Goal: Entertainment & Leisure: Browse casually

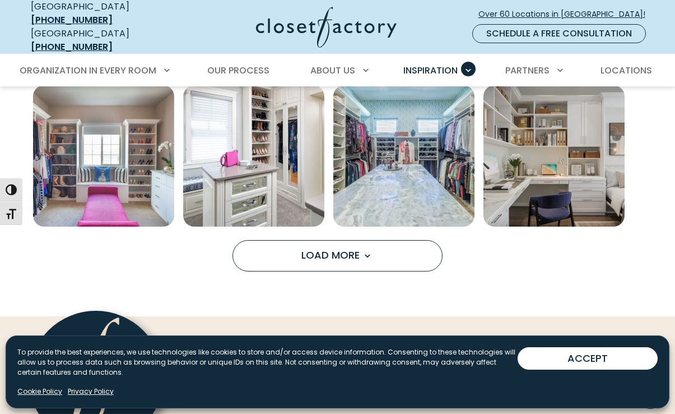
scroll to position [857, 0]
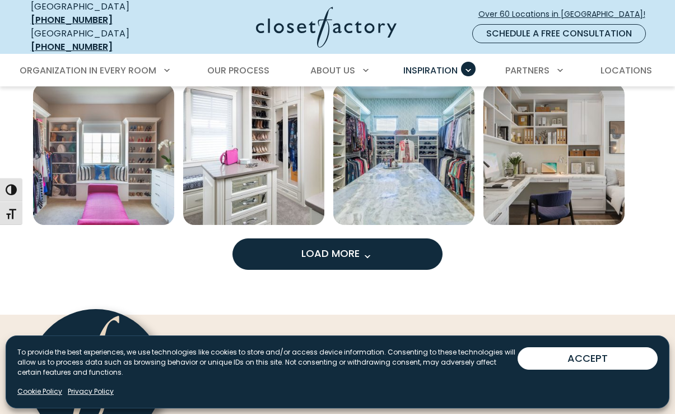
click at [383, 247] on button "Load More" at bounding box center [338, 253] width 210 height 31
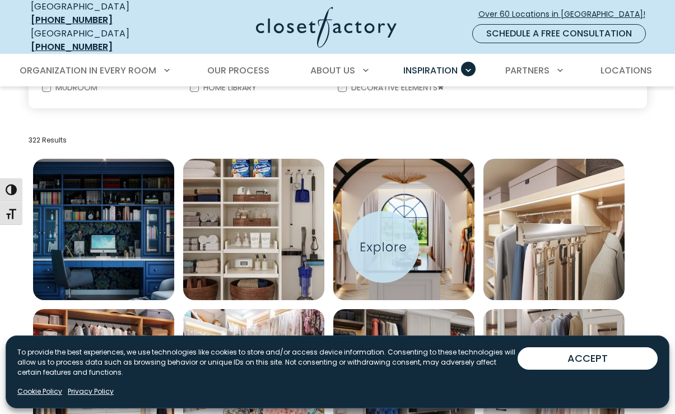
scroll to position [338, 0]
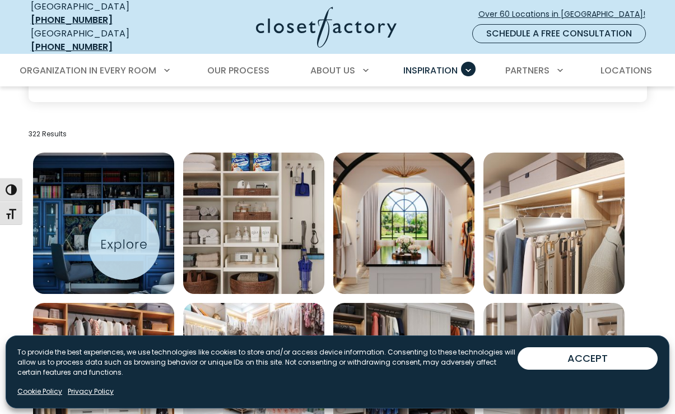
click at [124, 244] on img "Open inspiration gallery to preview enlarged image" at bounding box center [103, 222] width 141 height 141
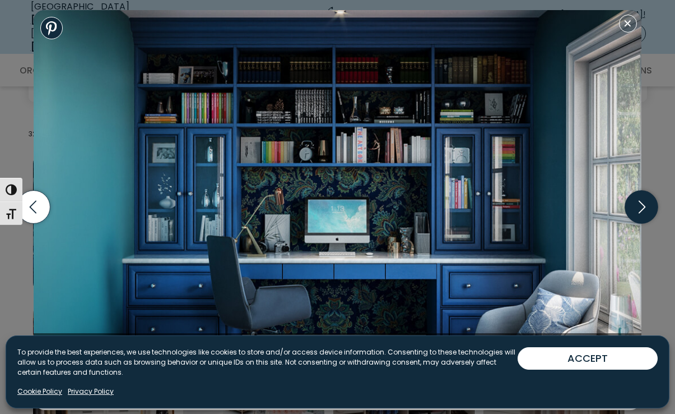
click at [643, 207] on icon "button" at bounding box center [641, 207] width 33 height 33
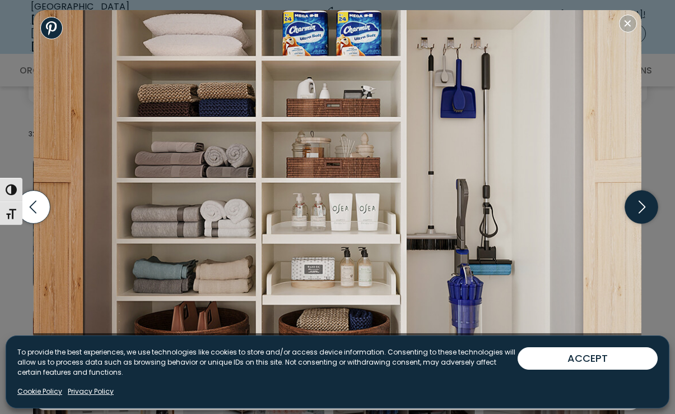
click at [643, 207] on icon "button" at bounding box center [641, 207] width 33 height 33
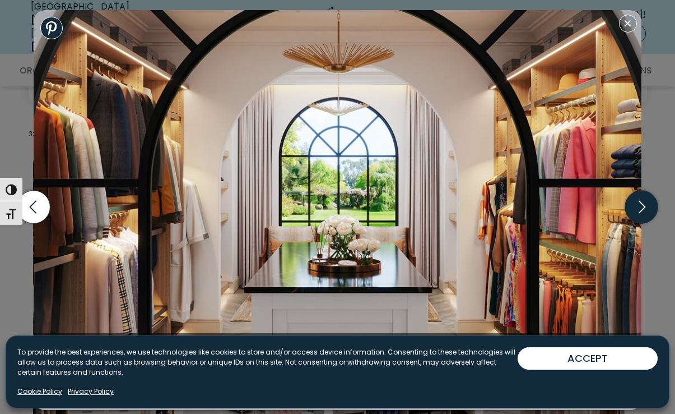
click at [643, 207] on icon "button" at bounding box center [641, 207] width 33 height 33
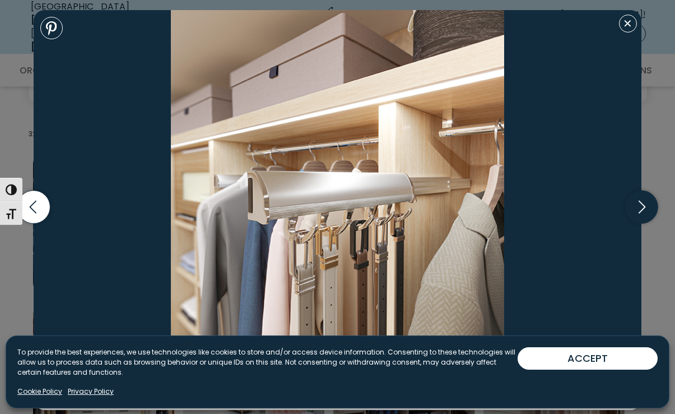
click at [643, 207] on icon "button" at bounding box center [641, 207] width 33 height 33
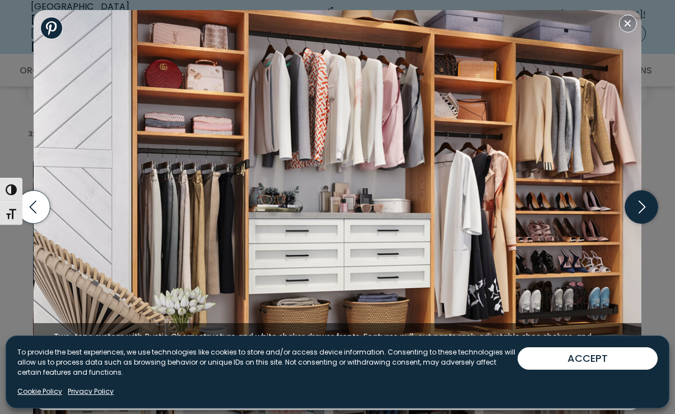
click at [643, 207] on icon "button" at bounding box center [641, 207] width 33 height 33
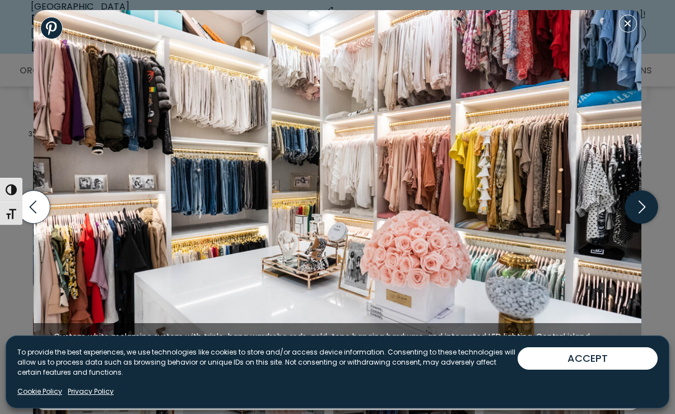
click at [643, 207] on icon "button" at bounding box center [641, 207] width 33 height 33
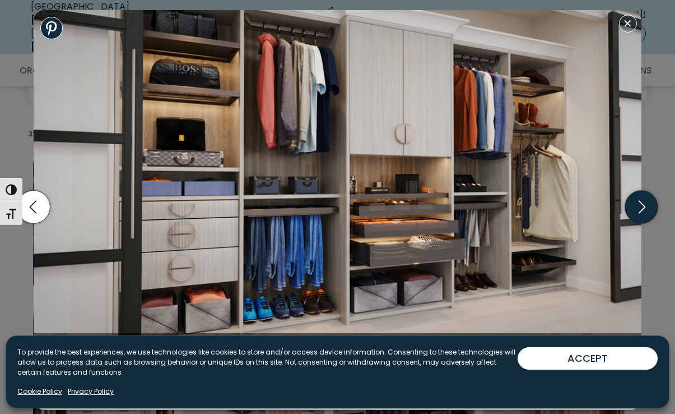
click at [644, 208] on icon "button" at bounding box center [641, 207] width 33 height 33
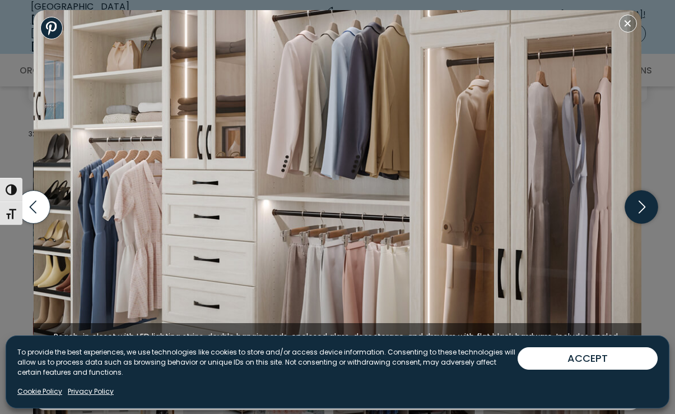
click at [644, 209] on icon "button" at bounding box center [641, 207] width 33 height 33
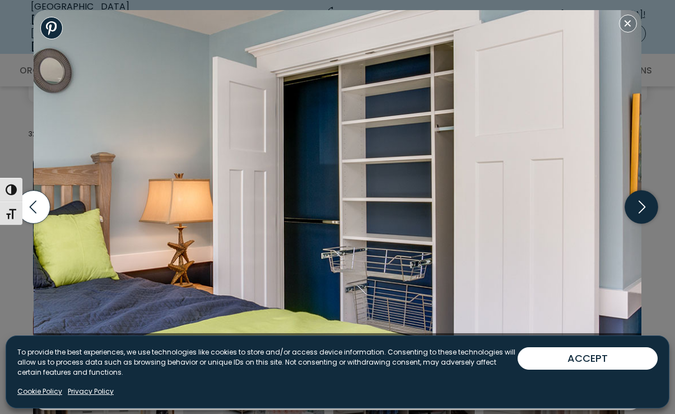
click at [644, 210] on icon "button" at bounding box center [641, 207] width 33 height 33
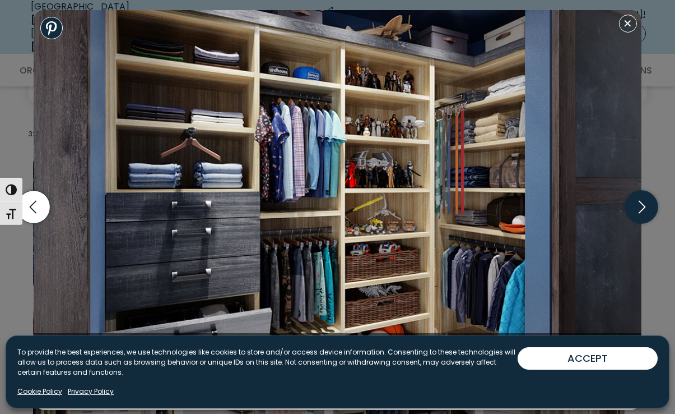
click at [644, 210] on icon "button" at bounding box center [641, 207] width 33 height 33
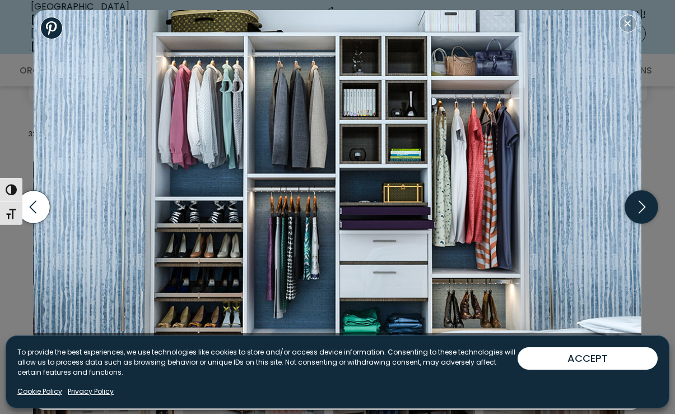
click at [644, 210] on icon "button" at bounding box center [641, 207] width 33 height 33
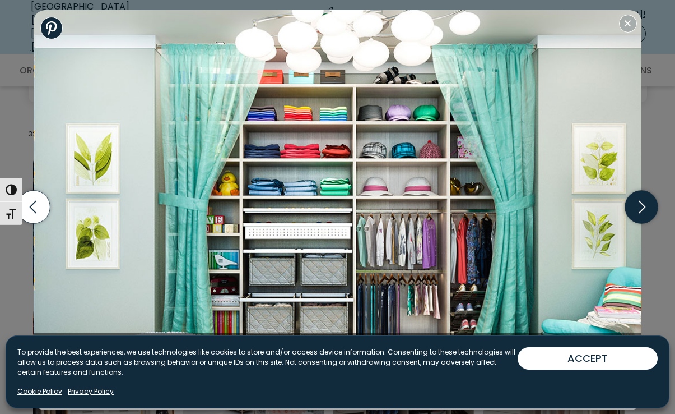
click at [644, 210] on icon "button" at bounding box center [641, 207] width 33 height 33
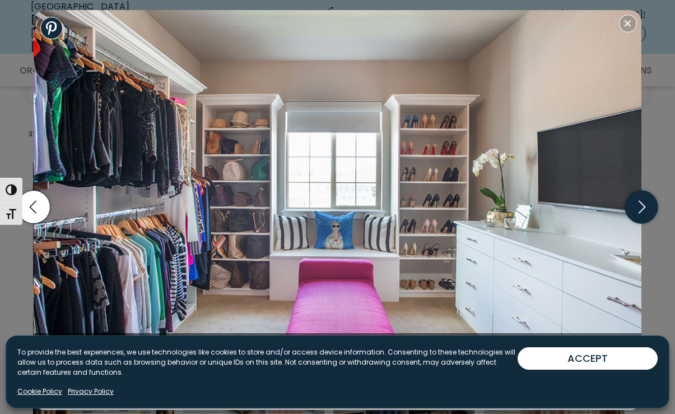
click at [644, 210] on icon "button" at bounding box center [641, 207] width 33 height 33
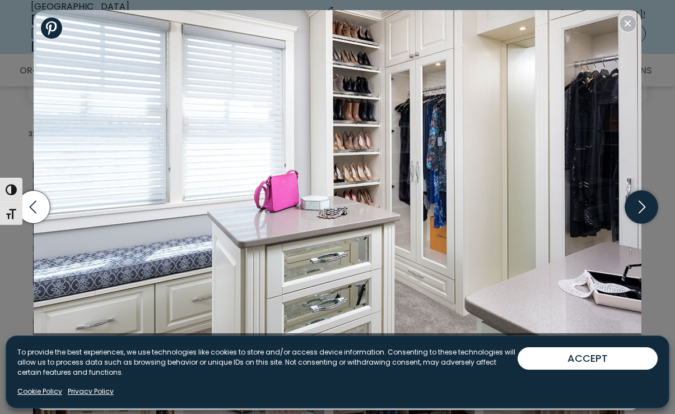
click at [644, 210] on icon "button" at bounding box center [641, 207] width 33 height 33
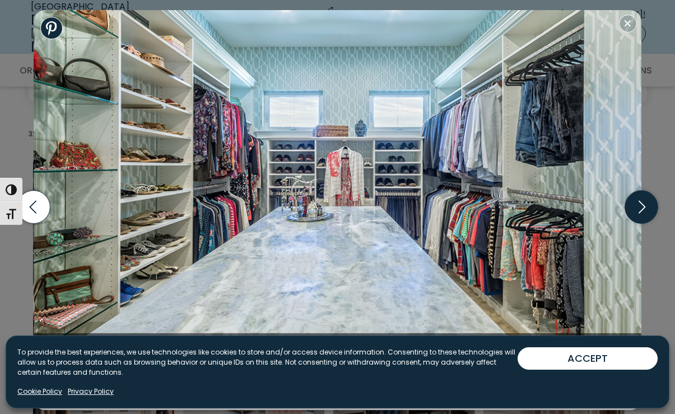
click at [644, 210] on icon "button" at bounding box center [641, 207] width 33 height 33
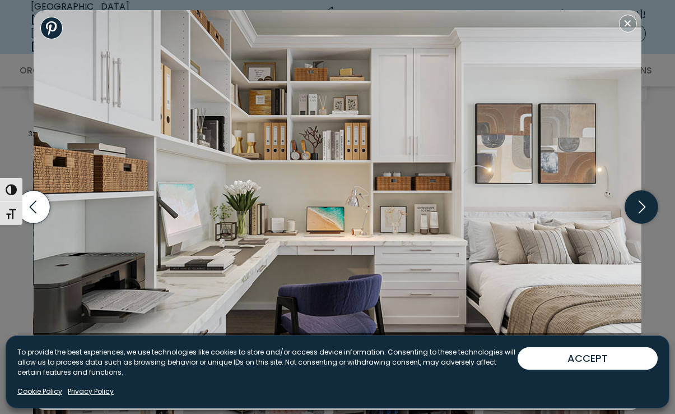
click at [644, 210] on icon "button" at bounding box center [641, 207] width 33 height 33
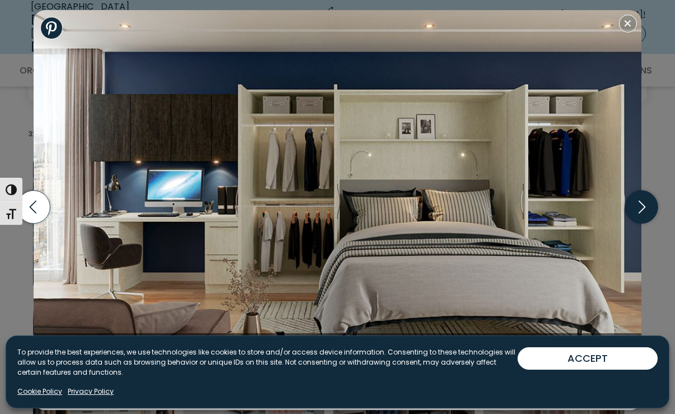
click at [644, 210] on icon "button" at bounding box center [641, 207] width 33 height 33
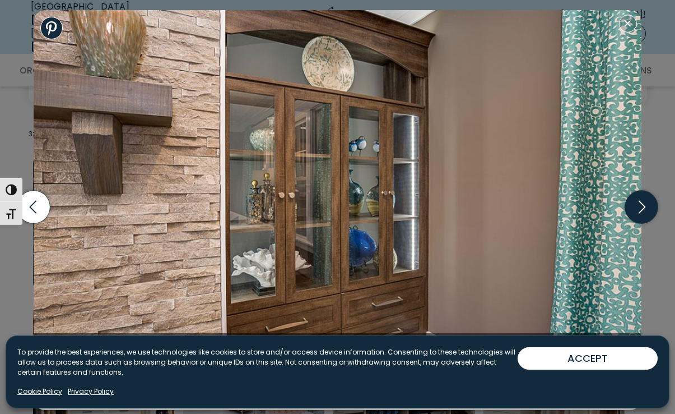
click at [644, 211] on icon "button" at bounding box center [641, 207] width 33 height 33
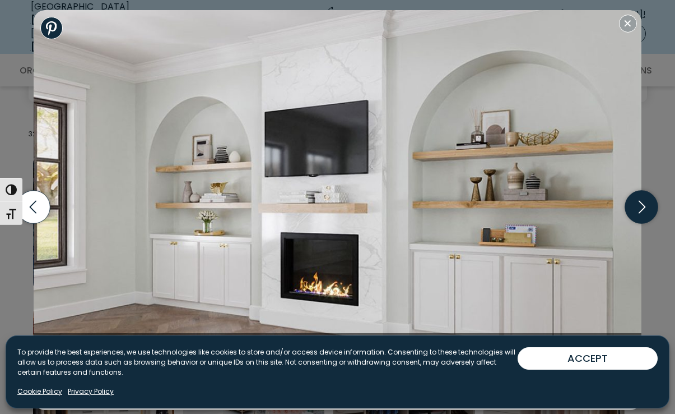
click at [646, 212] on icon "button" at bounding box center [641, 207] width 33 height 33
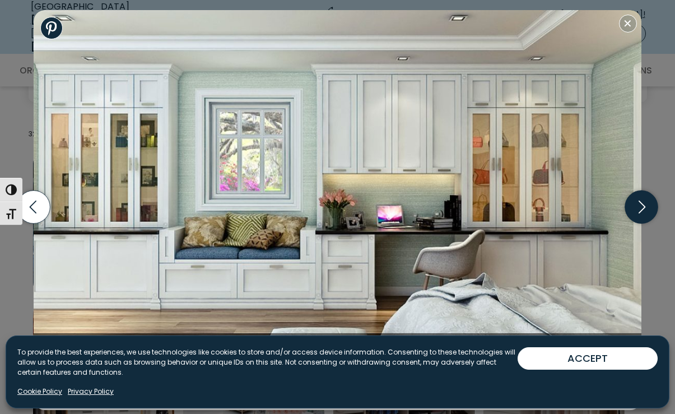
click at [646, 212] on icon "button" at bounding box center [641, 207] width 33 height 33
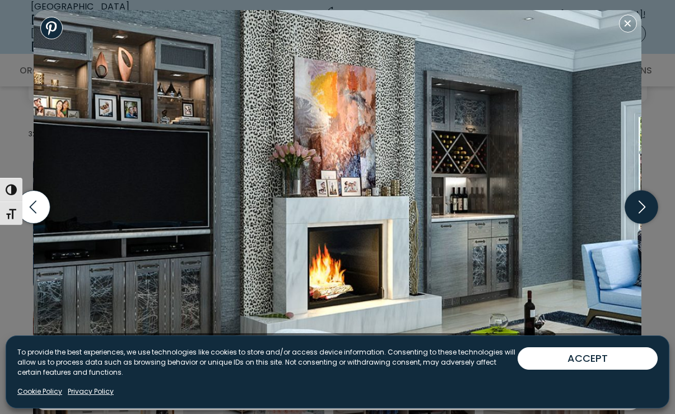
click at [646, 212] on icon "button" at bounding box center [641, 207] width 33 height 33
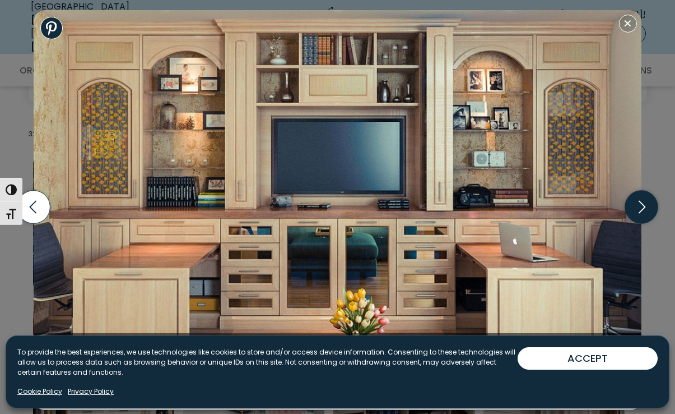
click at [646, 212] on icon "button" at bounding box center [641, 207] width 33 height 33
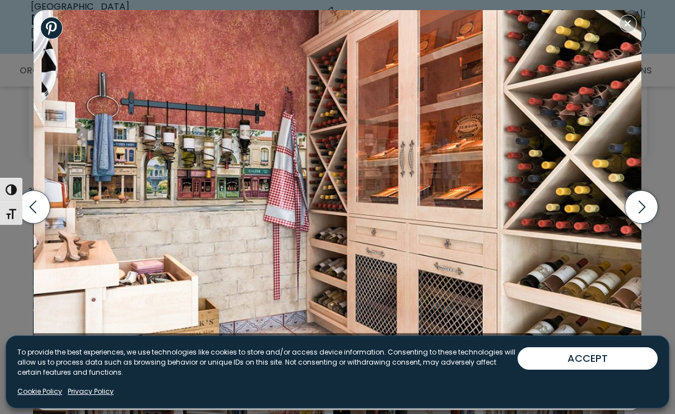
scroll to position [221, 0]
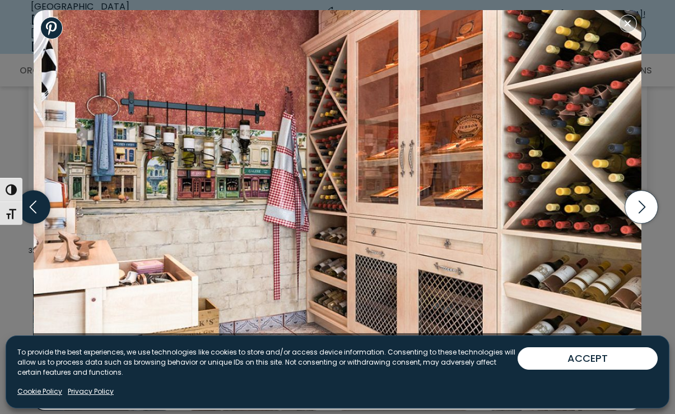
click at [34, 208] on icon "button" at bounding box center [33, 207] width 33 height 33
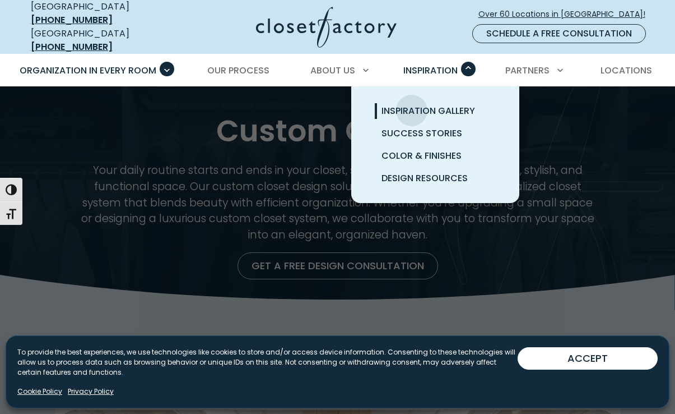
click at [412, 104] on span "Inspiration Gallery" at bounding box center [429, 110] width 94 height 13
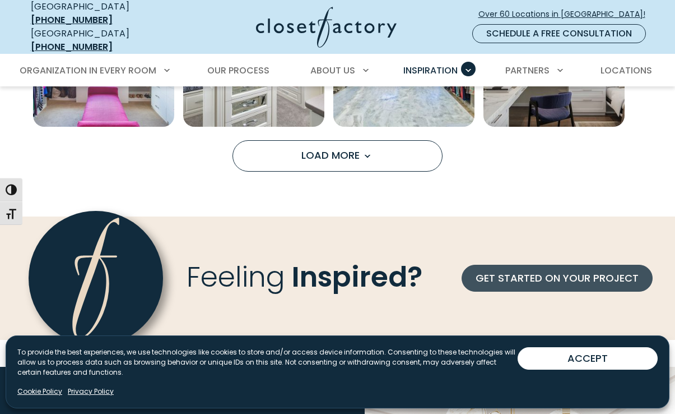
scroll to position [971, 0]
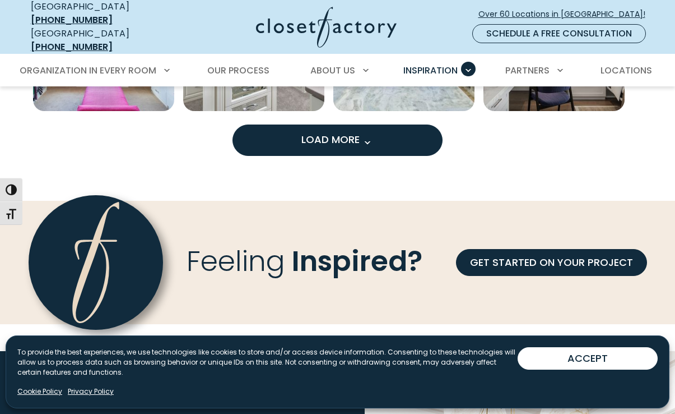
click at [401, 132] on button "Load More" at bounding box center [338, 139] width 210 height 31
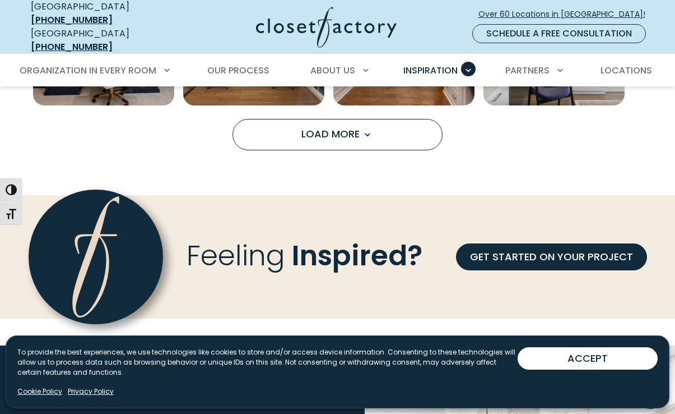
scroll to position [1570, 0]
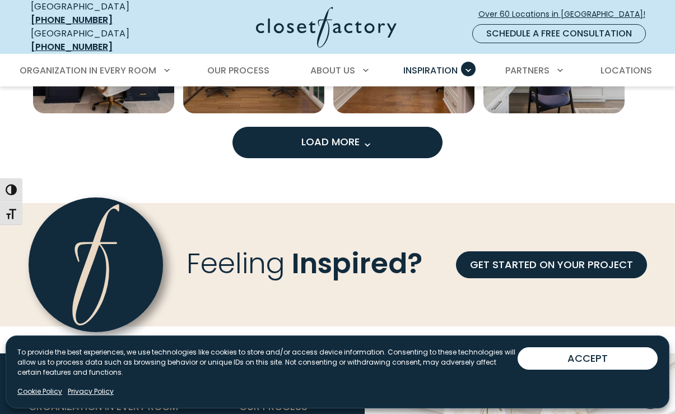
click at [366, 134] on span "Load More" at bounding box center [337, 141] width 73 height 14
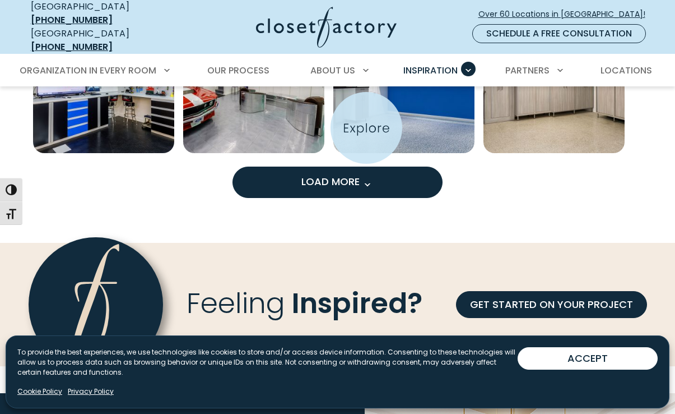
scroll to position [2142, 0]
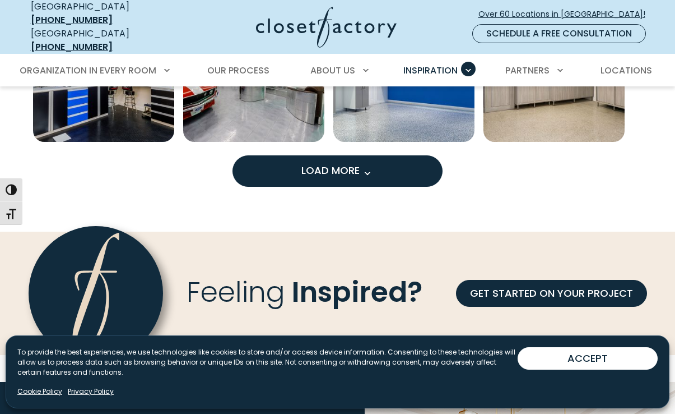
click at [349, 163] on span "Load More" at bounding box center [337, 170] width 73 height 14
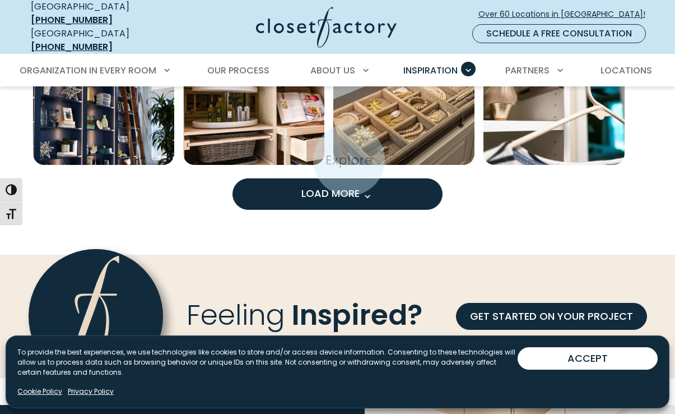
scroll to position [2720, 0]
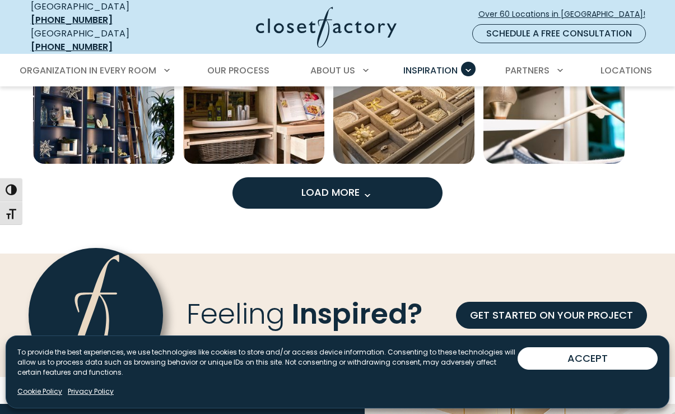
click at [336, 185] on span "Load More" at bounding box center [337, 192] width 73 height 14
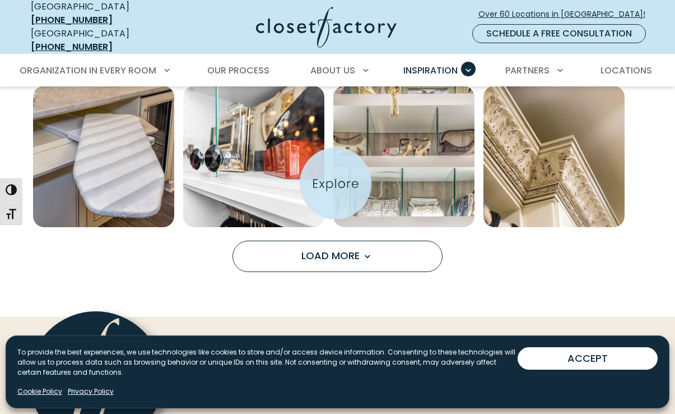
scroll to position [3258, 0]
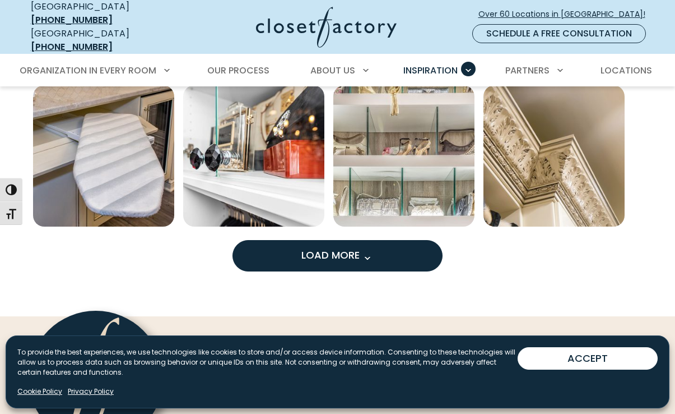
click at [331, 248] on span "Load More" at bounding box center [337, 255] width 73 height 14
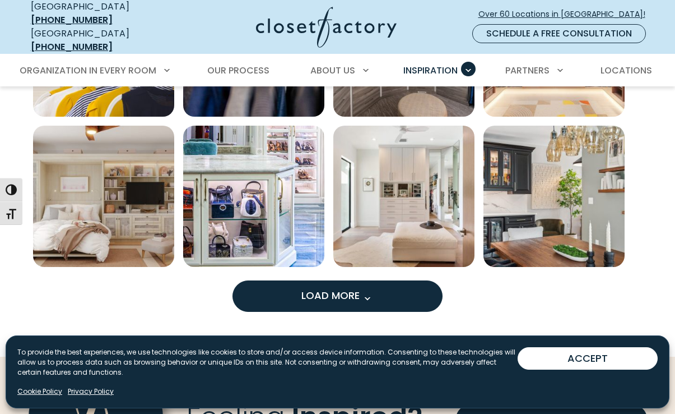
scroll to position [3820, 0]
